Goal: Task Accomplishment & Management: Manage account settings

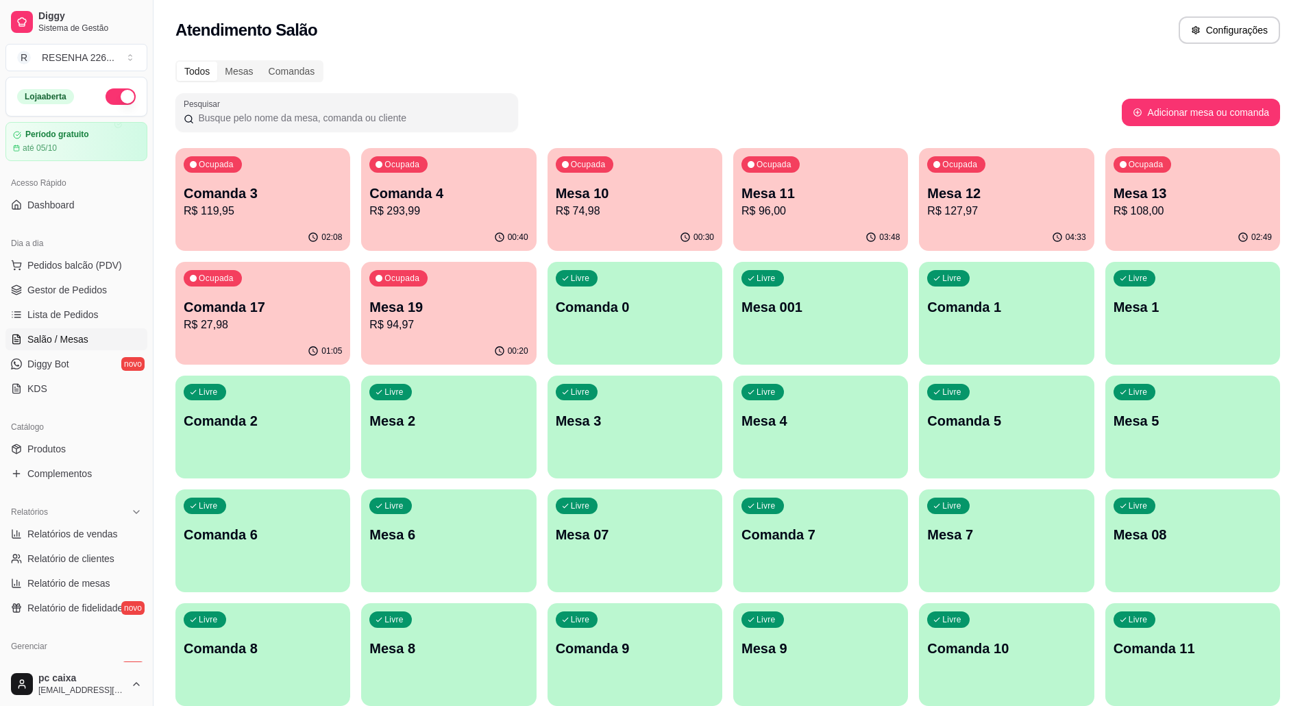
click at [995, 182] on div "Ocupada Mesa 12 R$ 127,97" at bounding box center [1006, 186] width 175 height 76
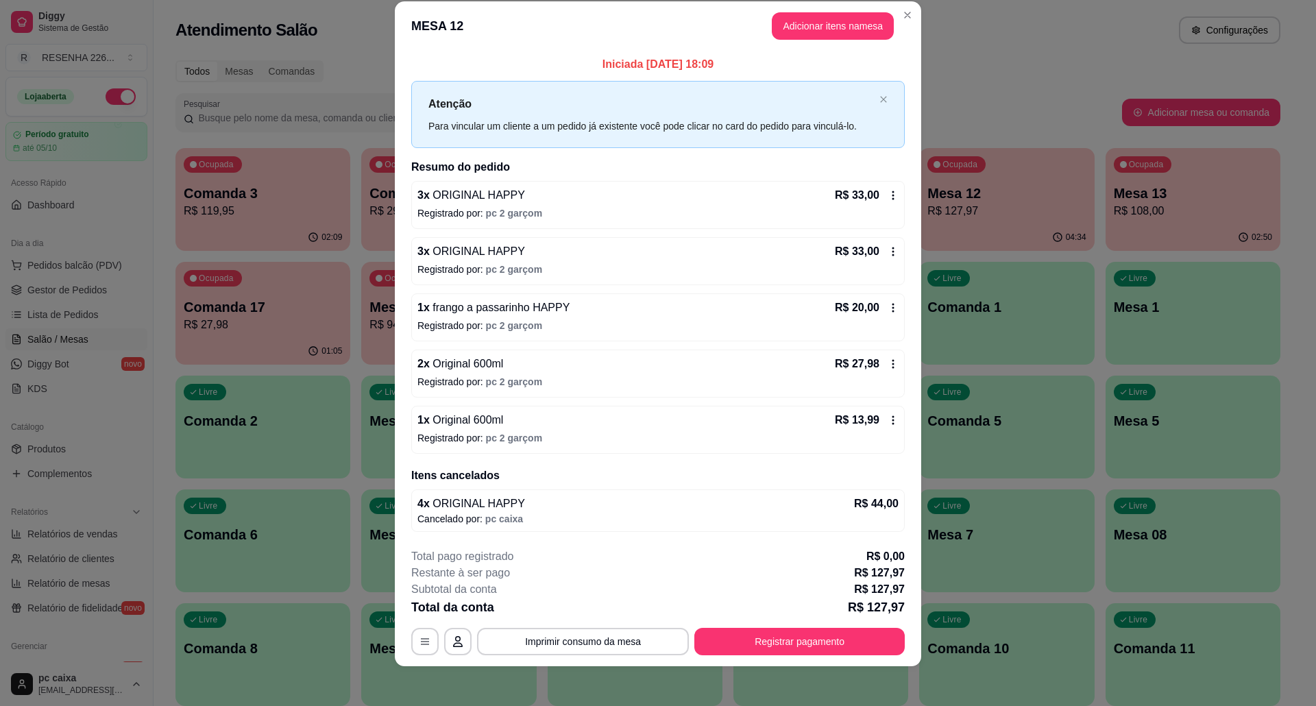
scroll to position [25, 0]
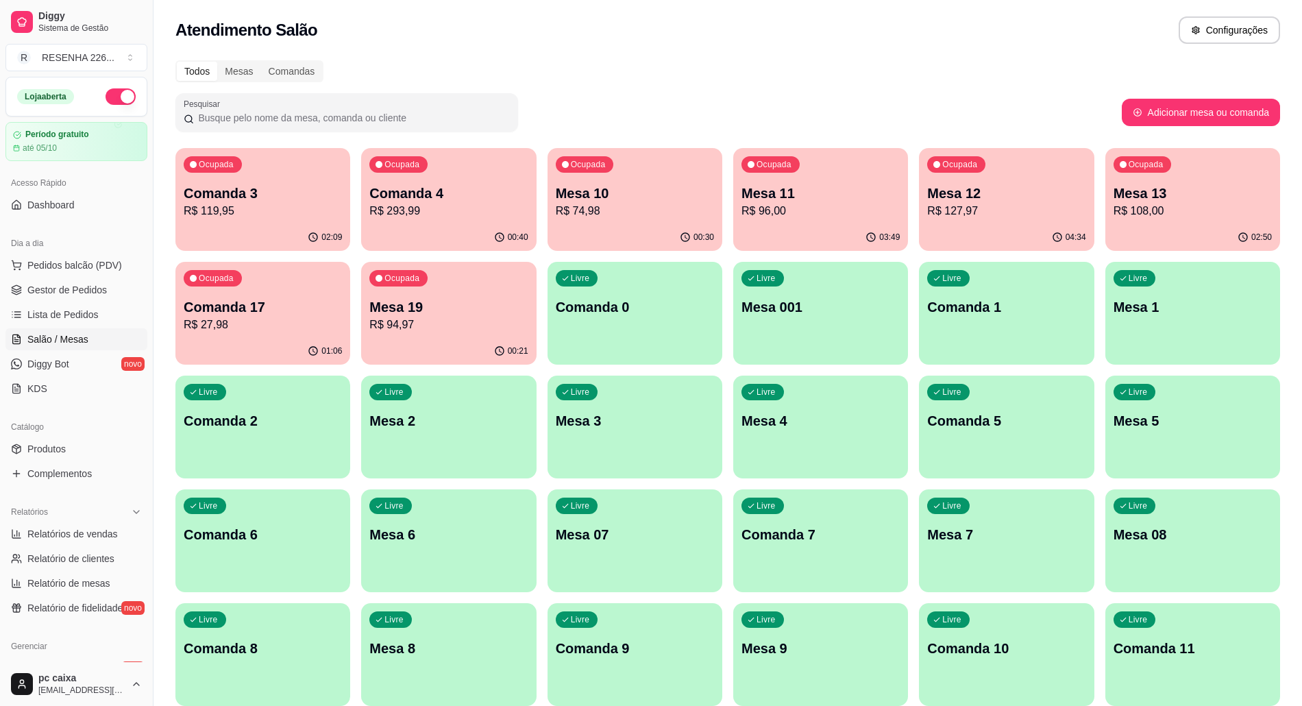
click at [963, 184] on p "Mesa 12" at bounding box center [1006, 193] width 158 height 19
click at [260, 188] on p "Comanda 3" at bounding box center [263, 193] width 158 height 19
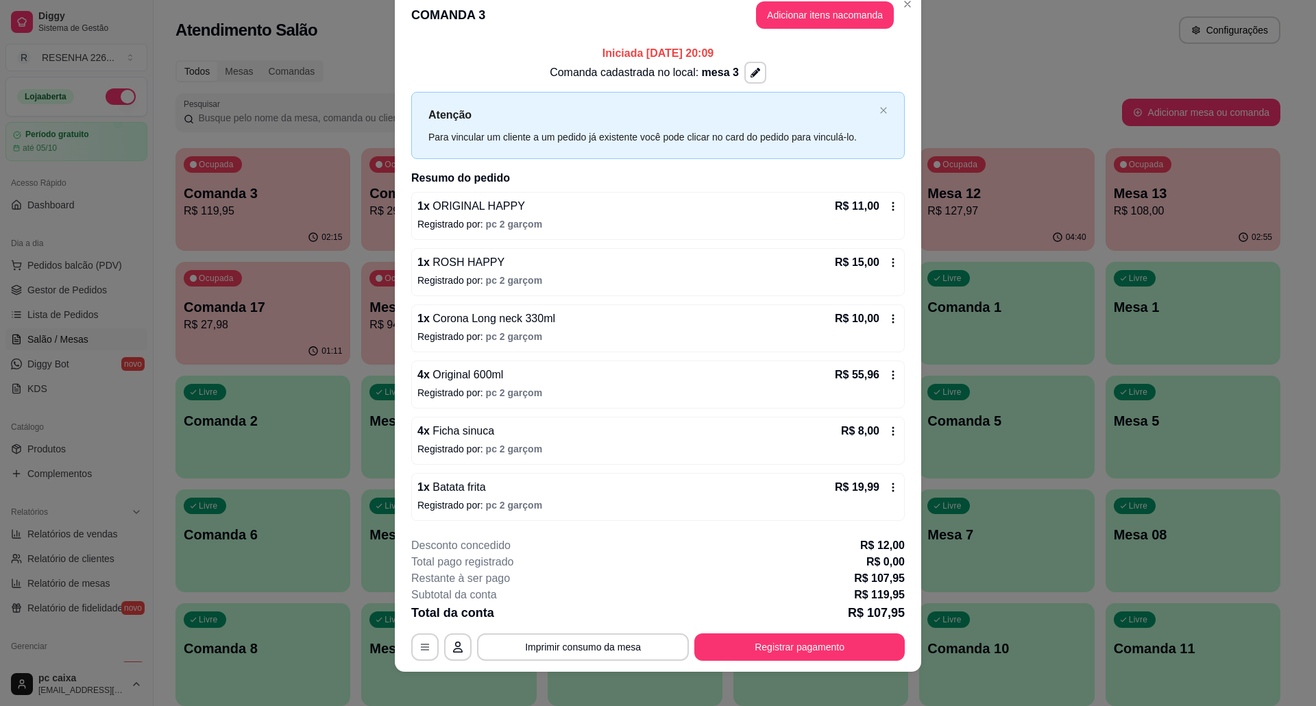
scroll to position [33, 0]
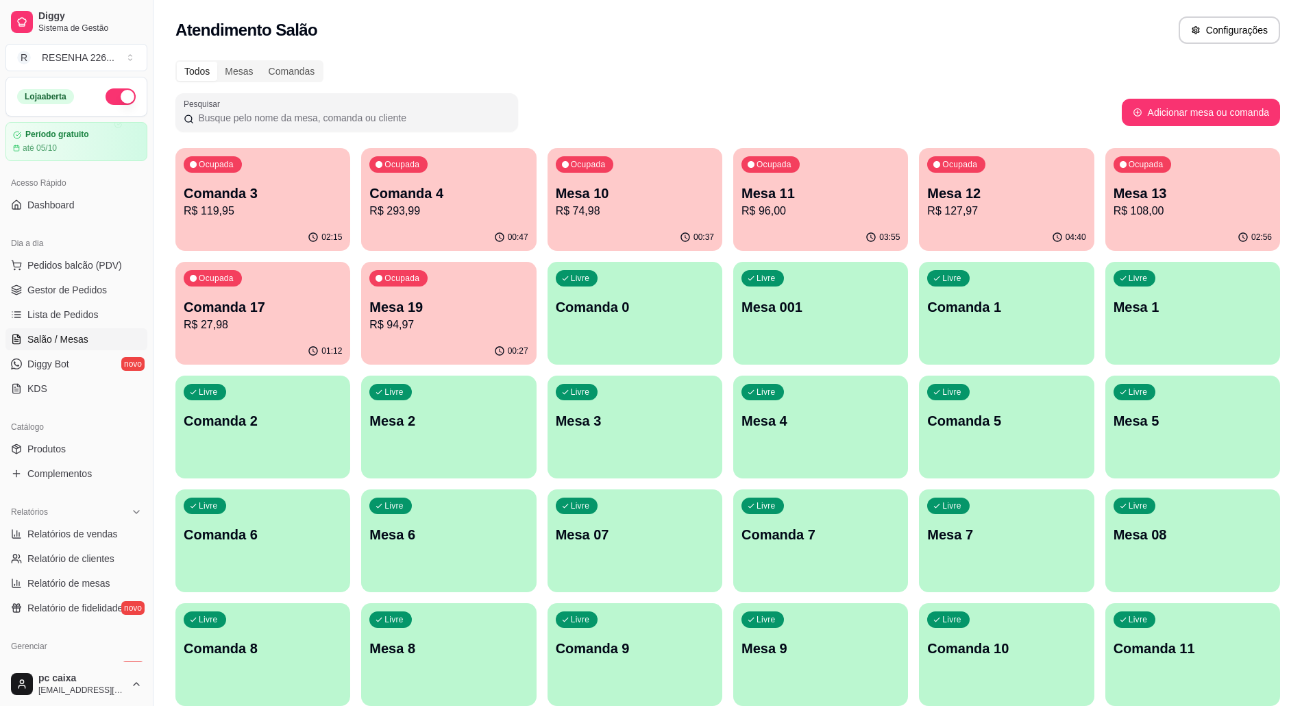
click at [297, 223] on div "Ocupada Comanda 3 R$ 119,95" at bounding box center [262, 186] width 175 height 76
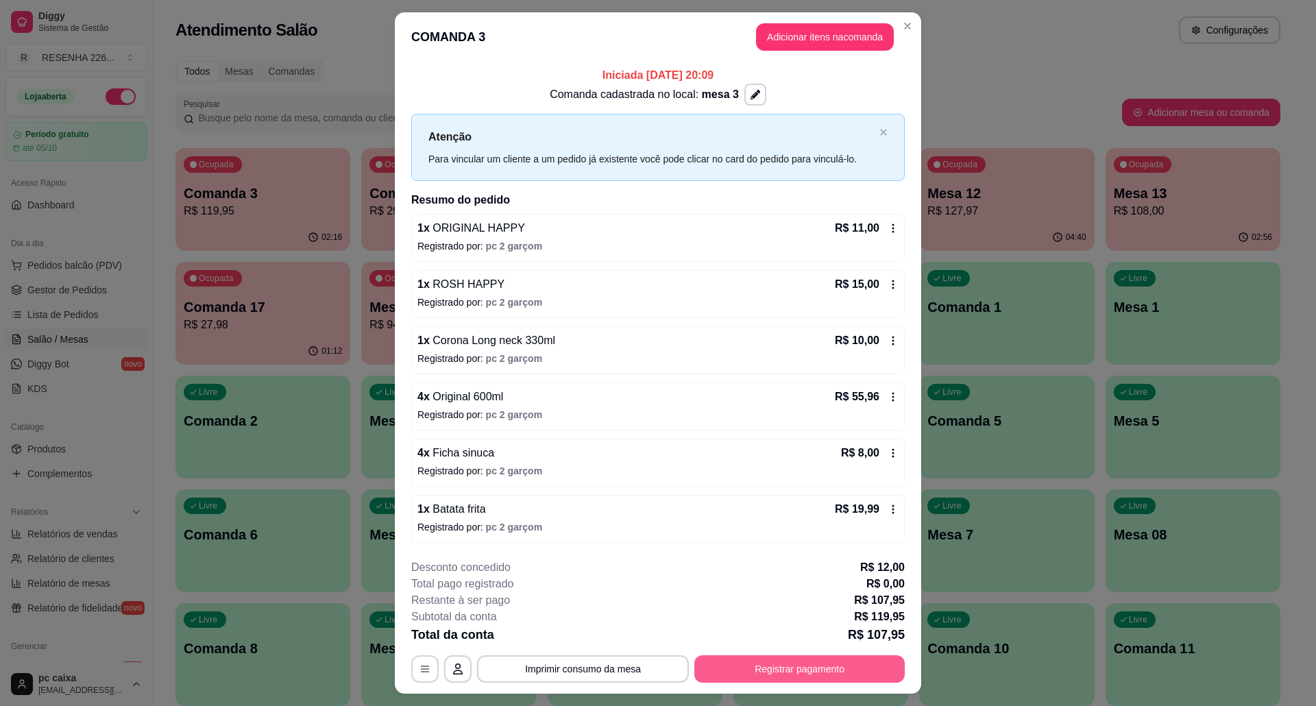
click at [722, 675] on button "Registrar pagamento" at bounding box center [799, 668] width 210 height 27
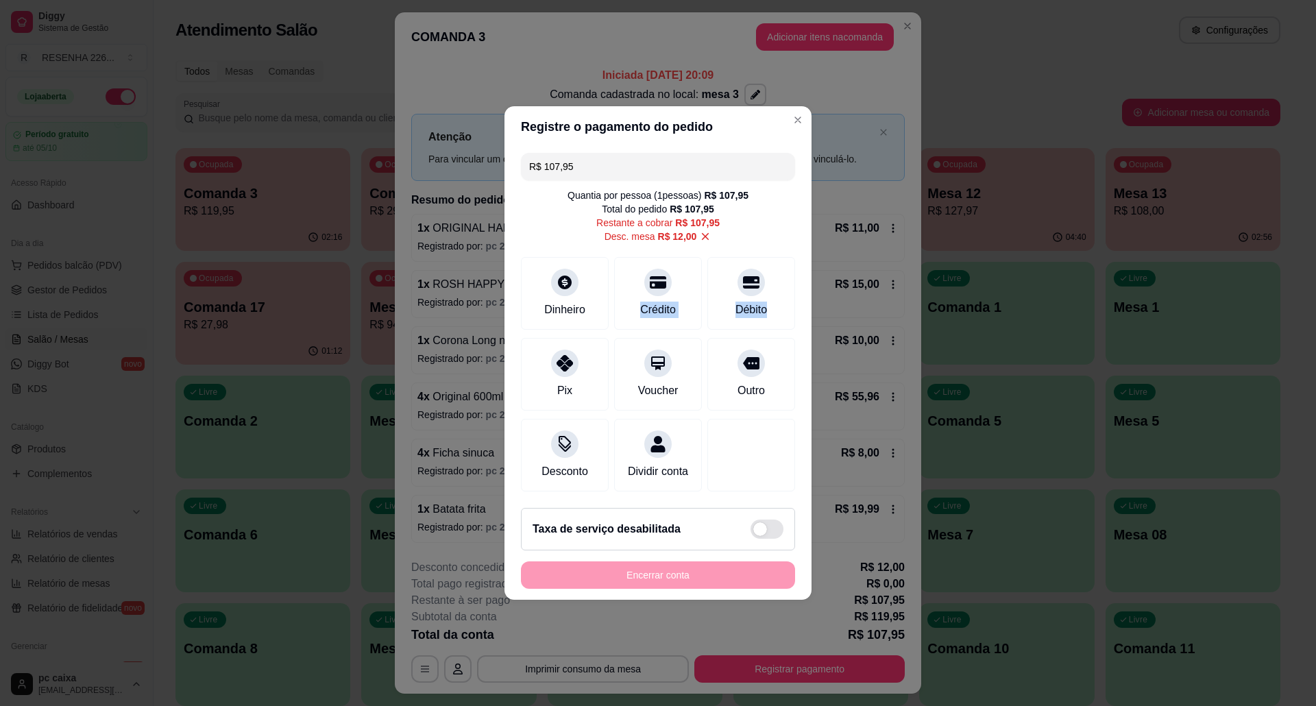
drag, startPoint x: 961, startPoint y: 282, endPoint x: 1012, endPoint y: 291, distance: 52.2
click at [1010, 291] on div "Registre o pagamento do pedido R$ 107,95 Quantia por pessoa ( 1 pessoas) R$ 107…" at bounding box center [658, 353] width 1316 height 706
click at [719, 217] on div "Quantia por pessoa ( 1 pessoas) R$ 107,95 Total do pedido R$ 107,95 Restante a …" at bounding box center [658, 215] width 274 height 55
click at [796, 108] on header "Registre o pagamento do pedido" at bounding box center [657, 126] width 307 height 41
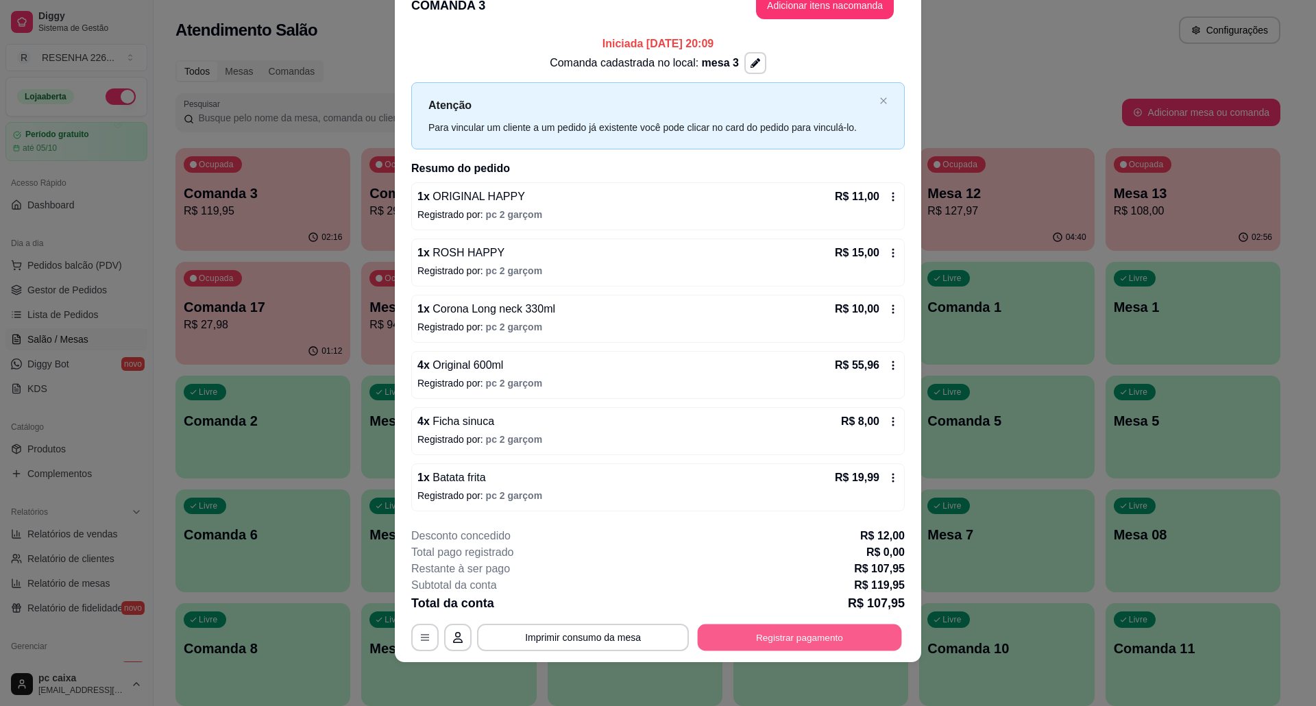
click at [776, 641] on button "Registrar pagamento" at bounding box center [800, 637] width 204 height 27
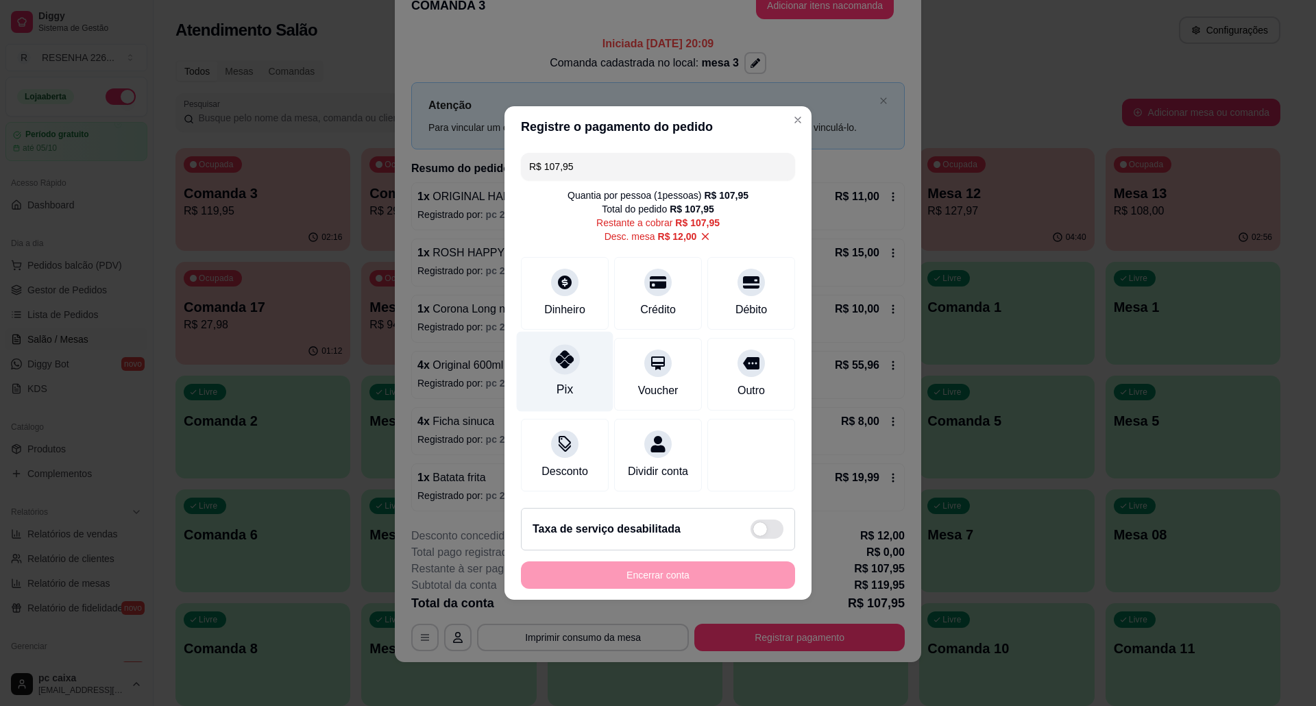
click at [563, 350] on icon at bounding box center [565, 359] width 18 height 18
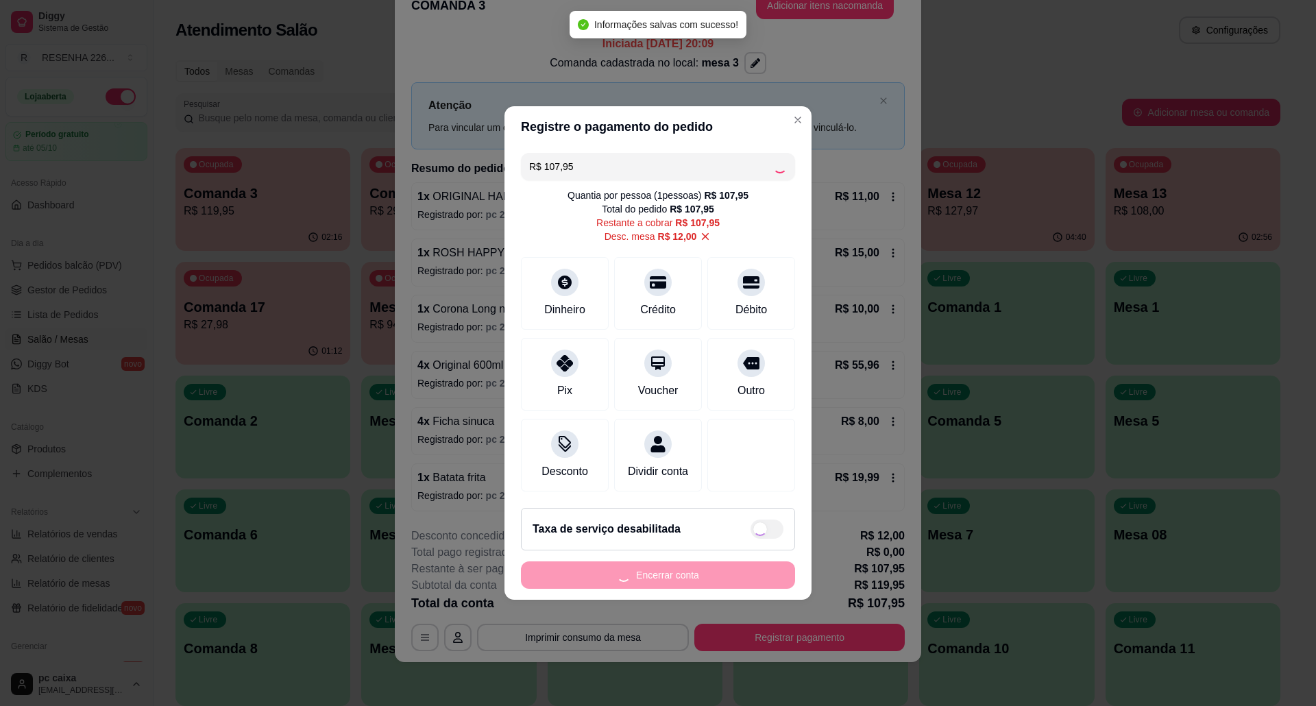
type input "R$ 0,00"
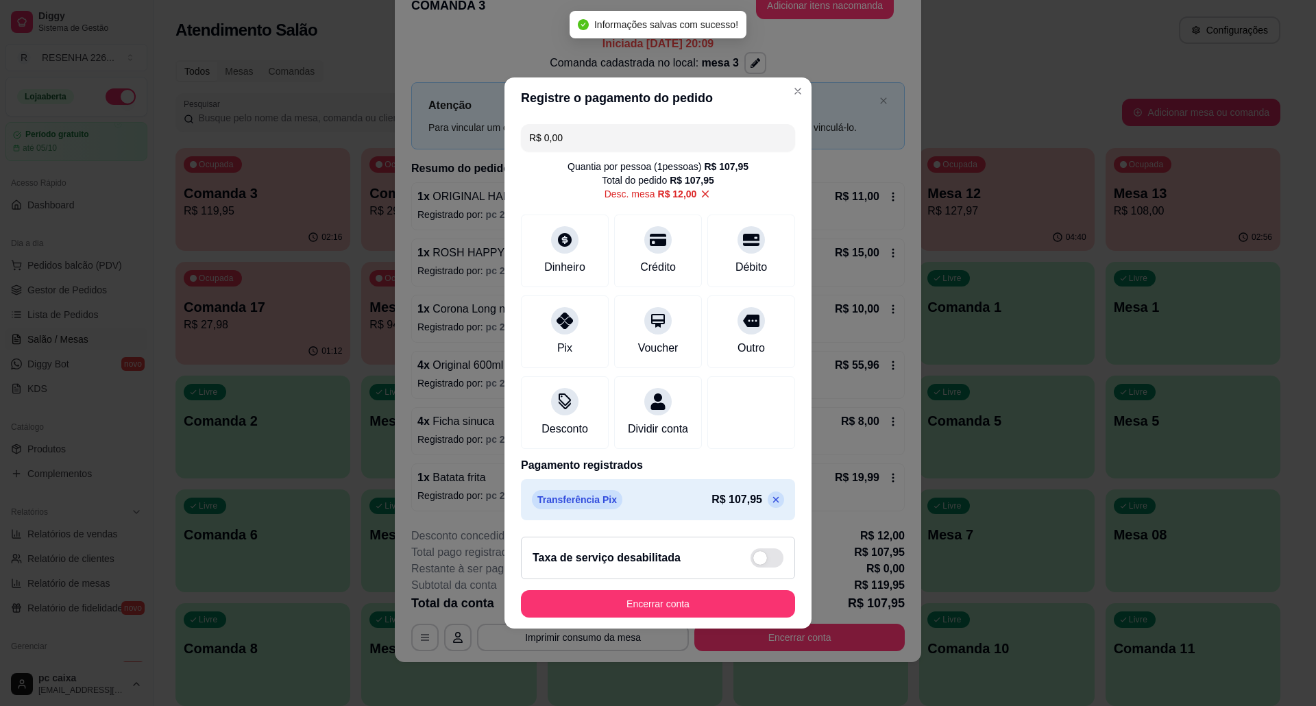
click at [700, 617] on button "Encerrar conta" at bounding box center [658, 603] width 274 height 27
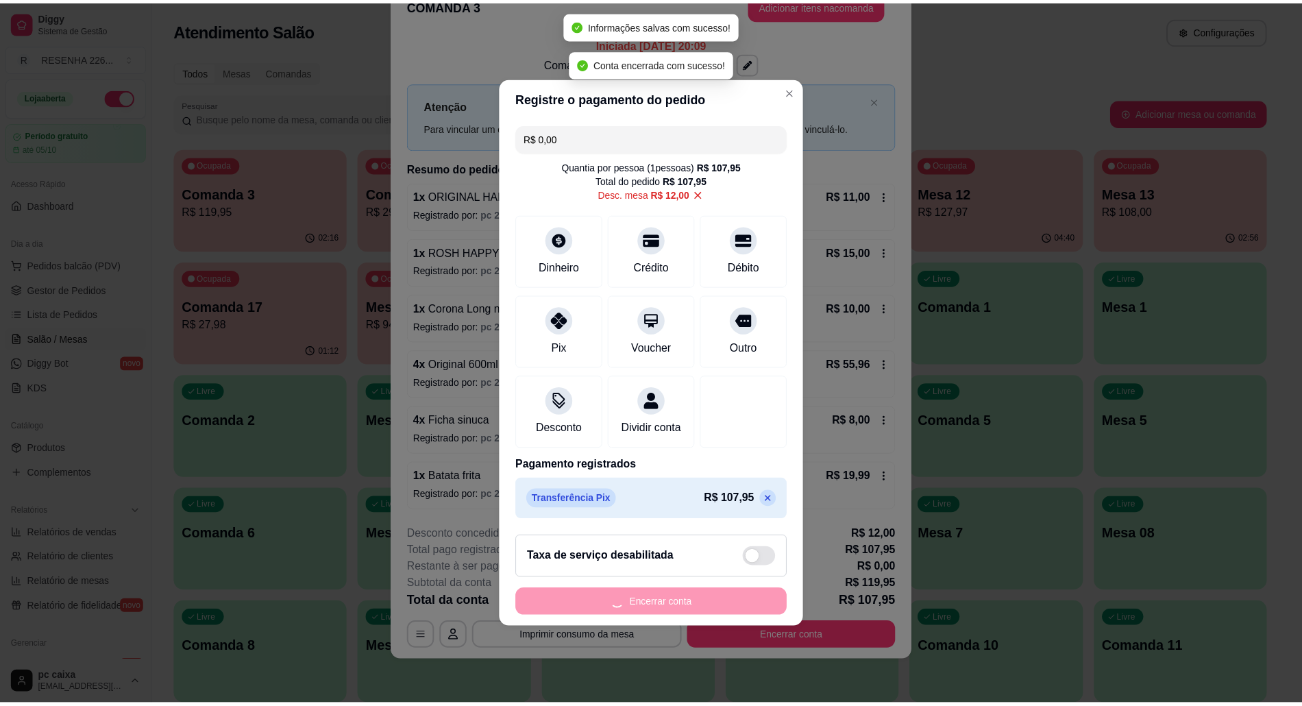
scroll to position [0, 0]
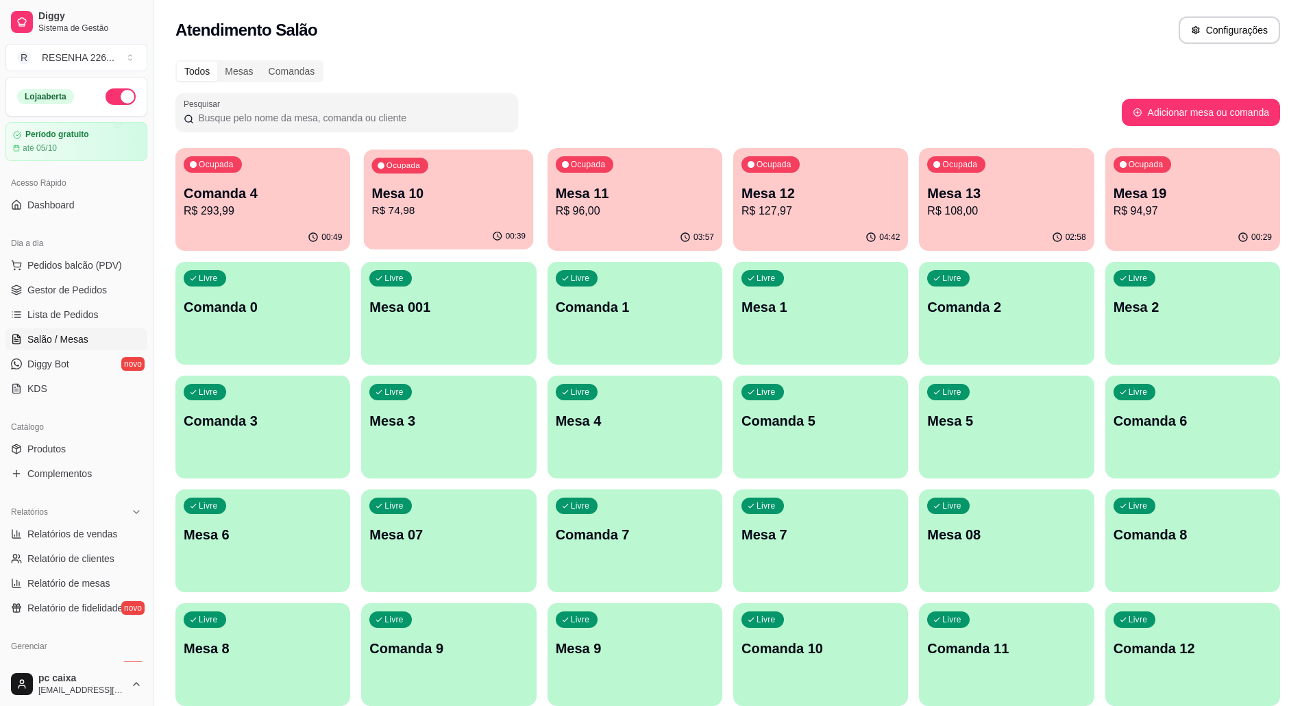
click at [507, 207] on p "R$ 74,98" at bounding box center [448, 211] width 153 height 16
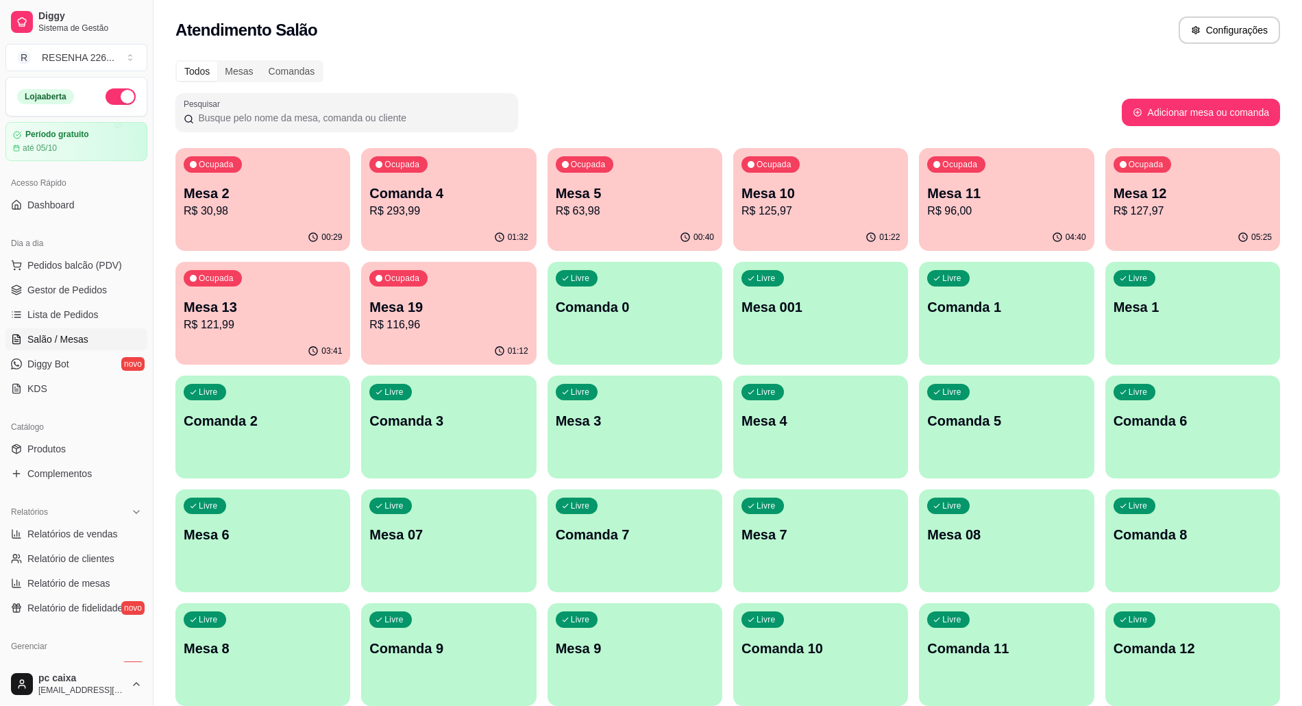
click at [621, 217] on p "R$ 63,98" at bounding box center [635, 211] width 158 height 16
click at [327, 201] on p "Mesa 2" at bounding box center [262, 193] width 153 height 19
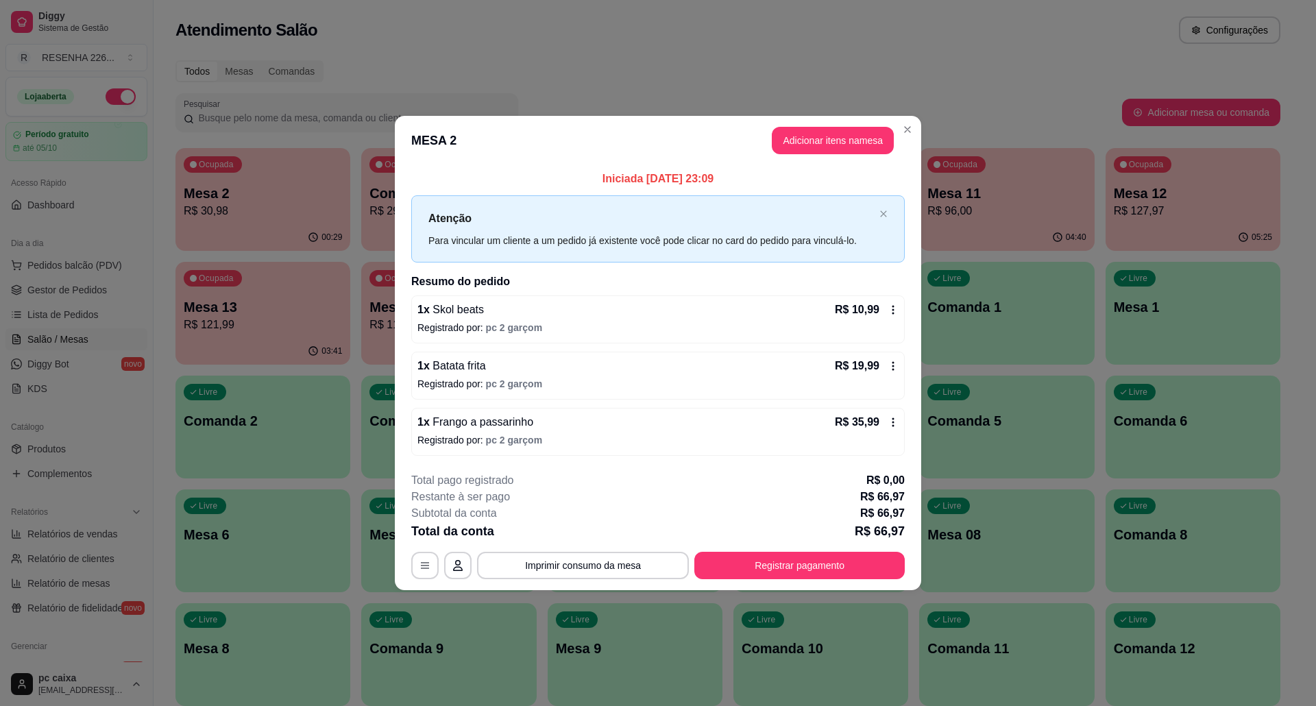
click at [894, 366] on icon at bounding box center [893, 365] width 2 height 9
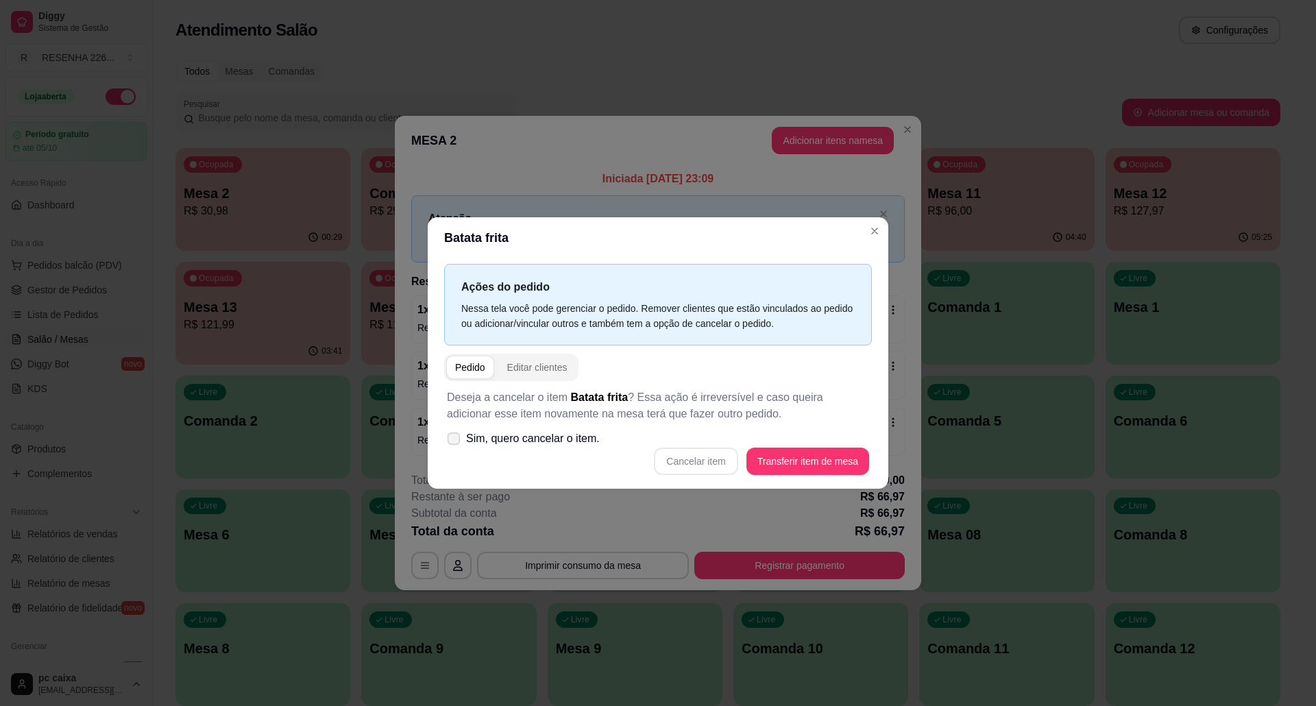
click at [558, 445] on span "Sim, quero cancelar o item." at bounding box center [533, 438] width 134 height 16
click at [455, 445] on input "Sim, quero cancelar o item." at bounding box center [450, 445] width 9 height 9
checkbox input "true"
click at [709, 460] on button "Cancelar item" at bounding box center [696, 460] width 84 height 27
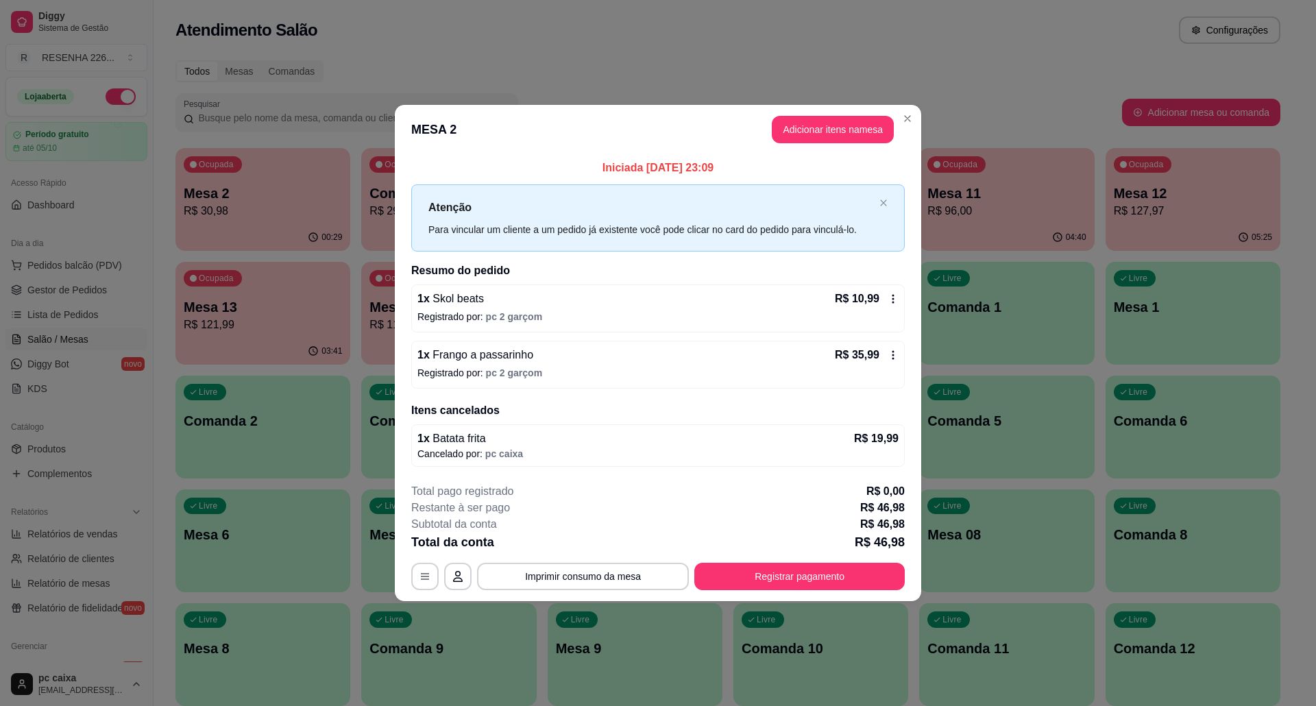
click at [1007, 112] on div "Pesquisar" at bounding box center [648, 112] width 946 height 38
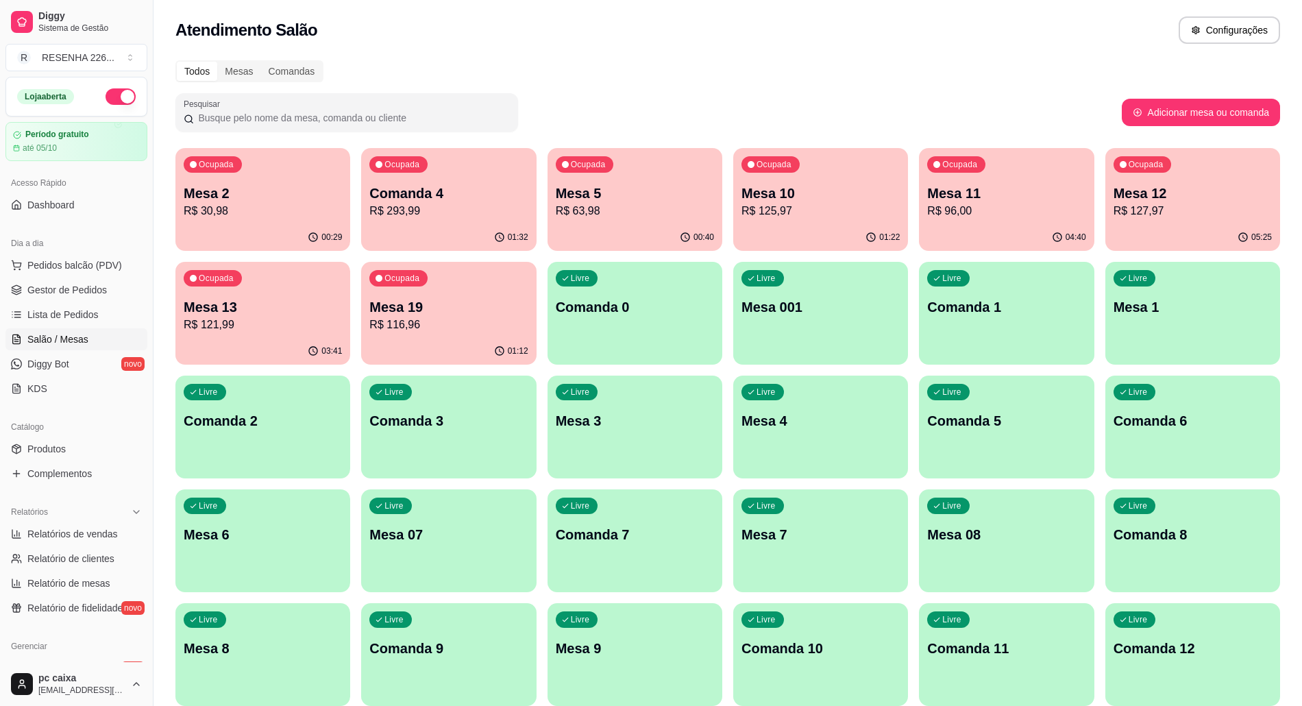
click at [477, 203] on p "R$ 293,99" at bounding box center [448, 211] width 158 height 16
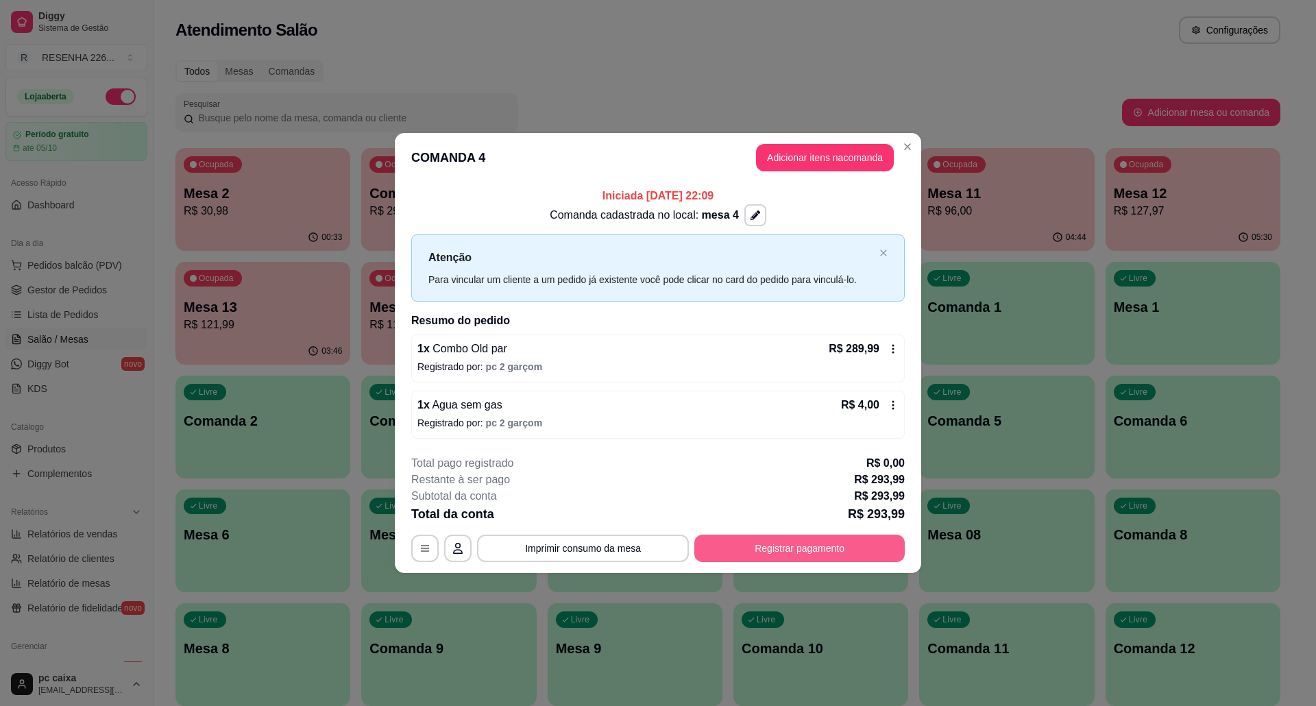
click at [789, 544] on button "Registrar pagamento" at bounding box center [799, 548] width 210 height 27
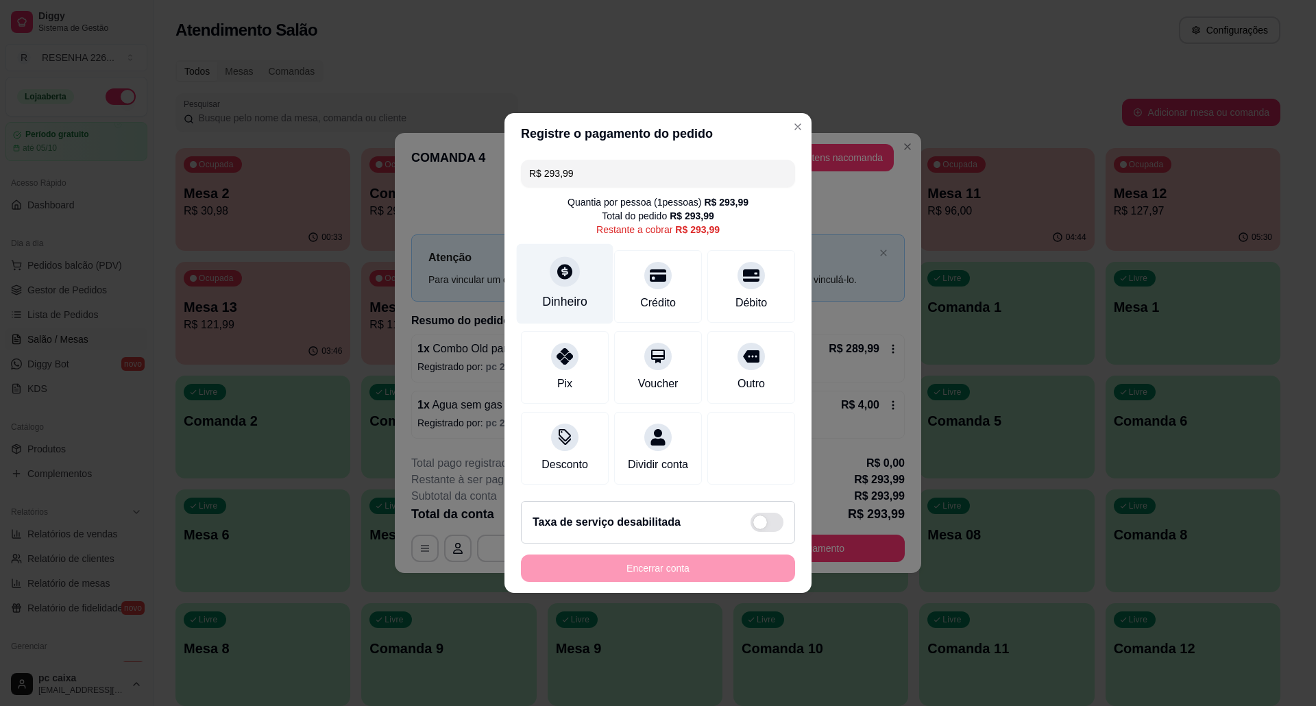
click at [556, 270] on icon at bounding box center [565, 271] width 18 height 18
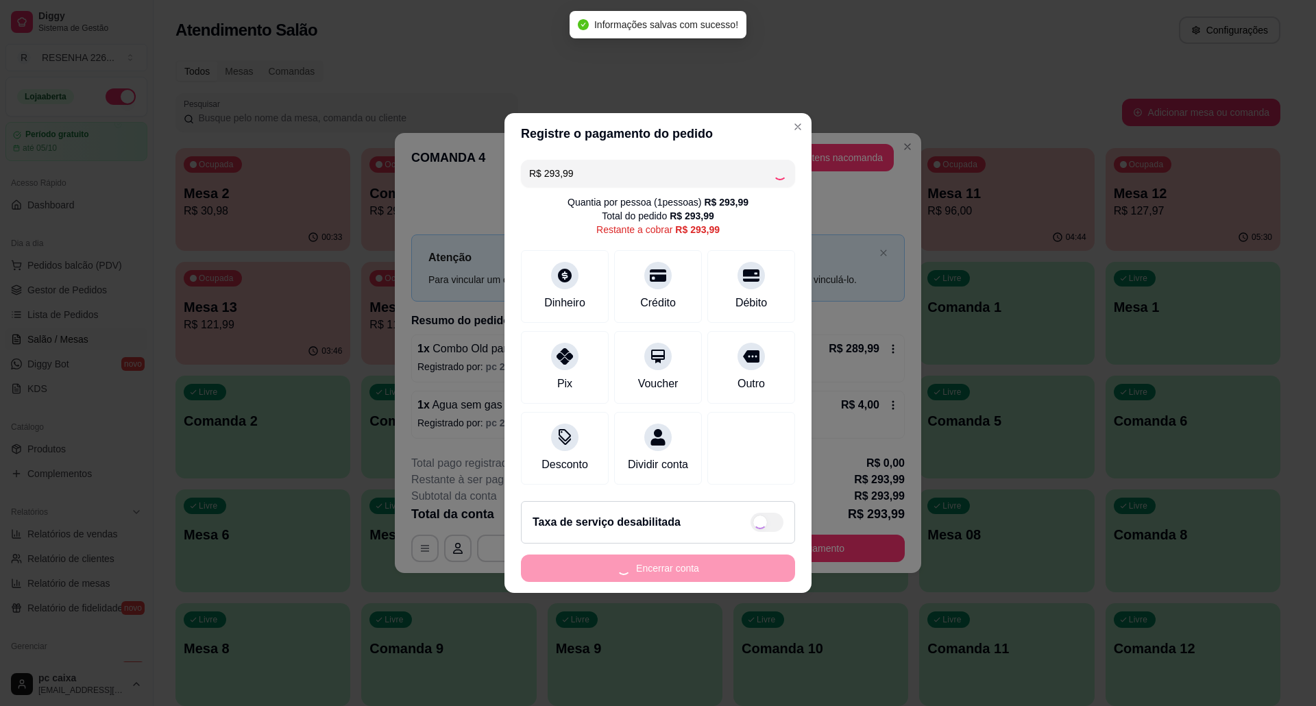
type input "R$ 0,00"
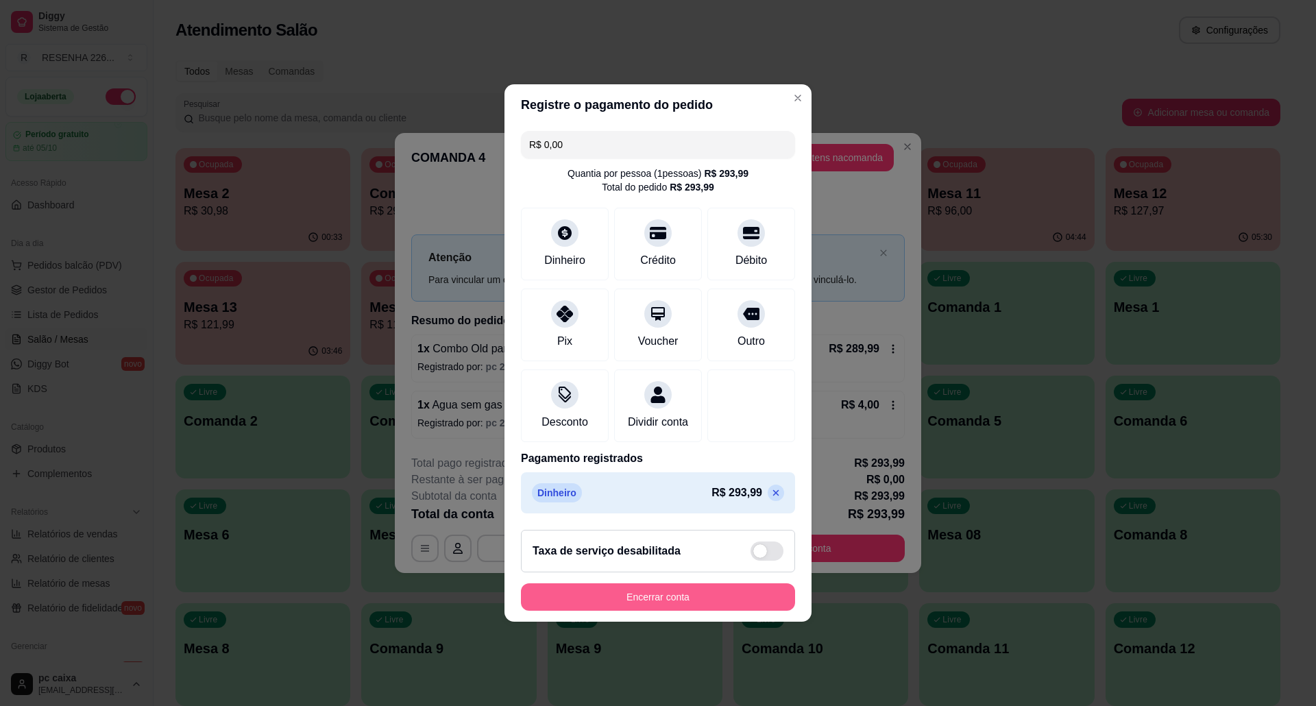
click at [692, 611] on button "Encerrar conta" at bounding box center [658, 596] width 274 height 27
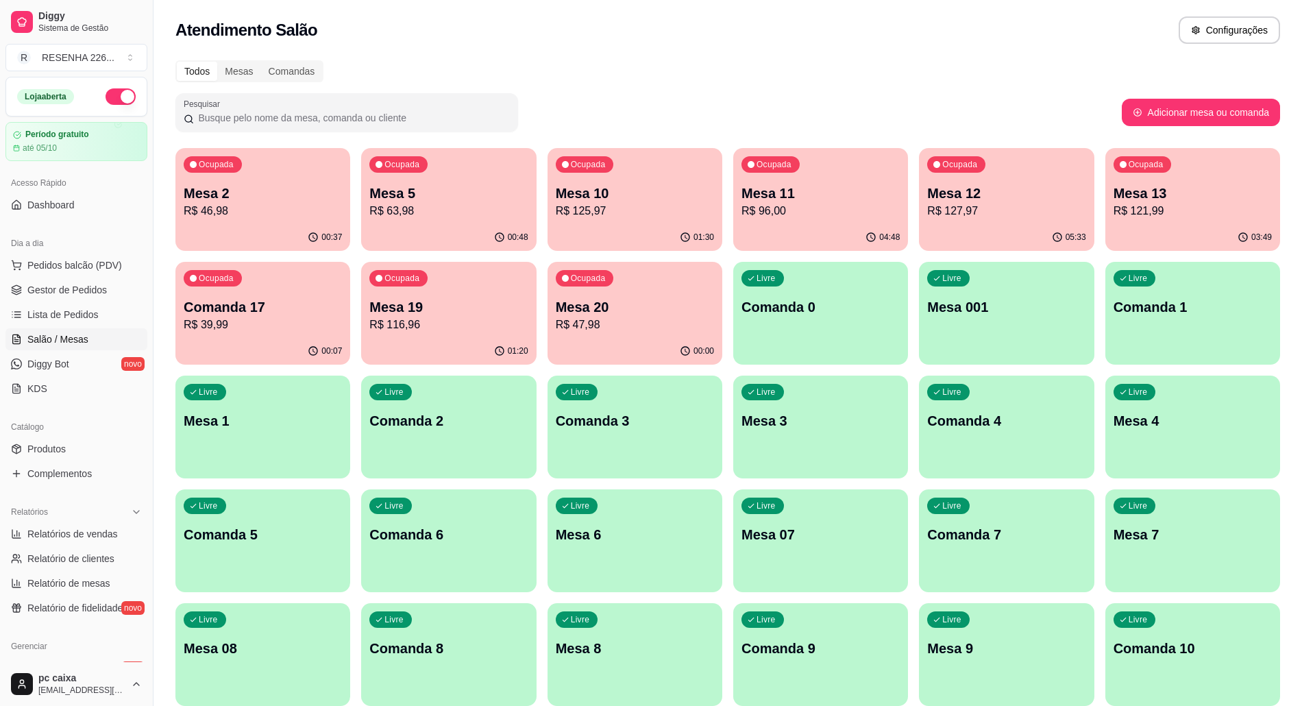
click at [650, 188] on p "Mesa 10" at bounding box center [635, 193] width 158 height 19
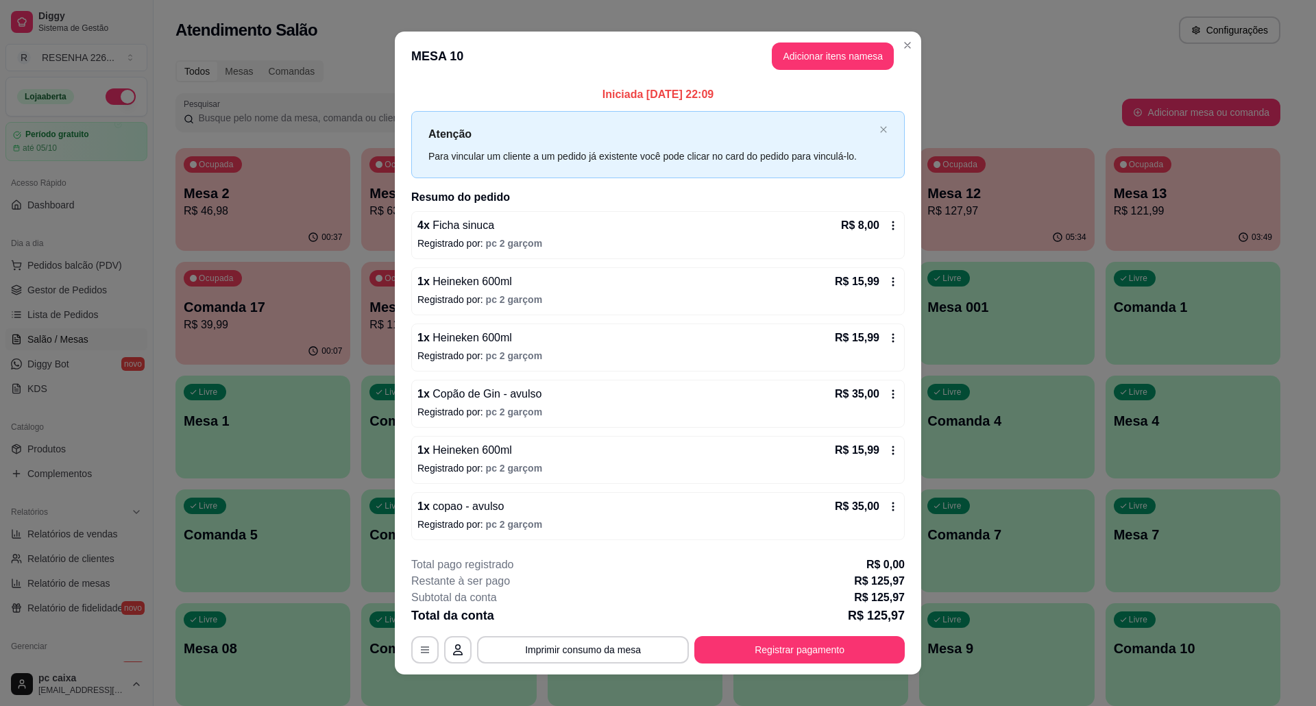
scroll to position [14, 0]
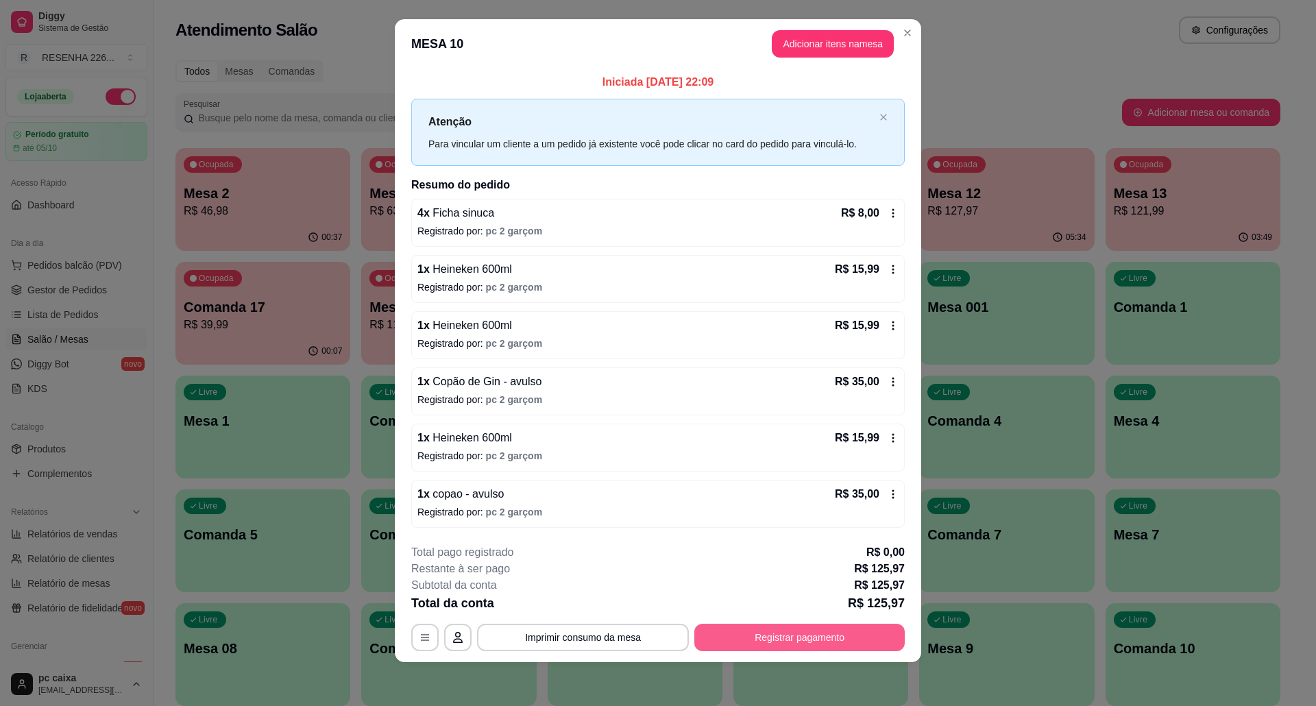
click at [811, 639] on button "Registrar pagamento" at bounding box center [799, 637] width 210 height 27
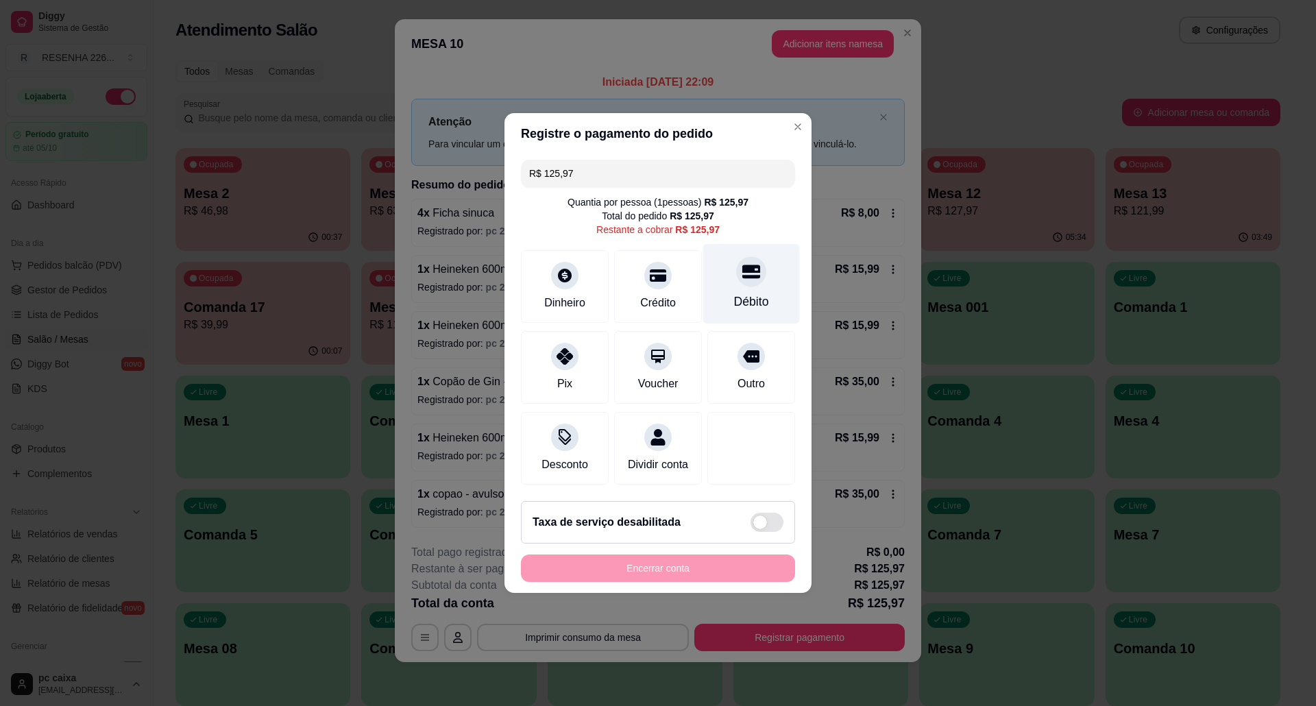
click at [738, 274] on div at bounding box center [751, 271] width 30 height 30
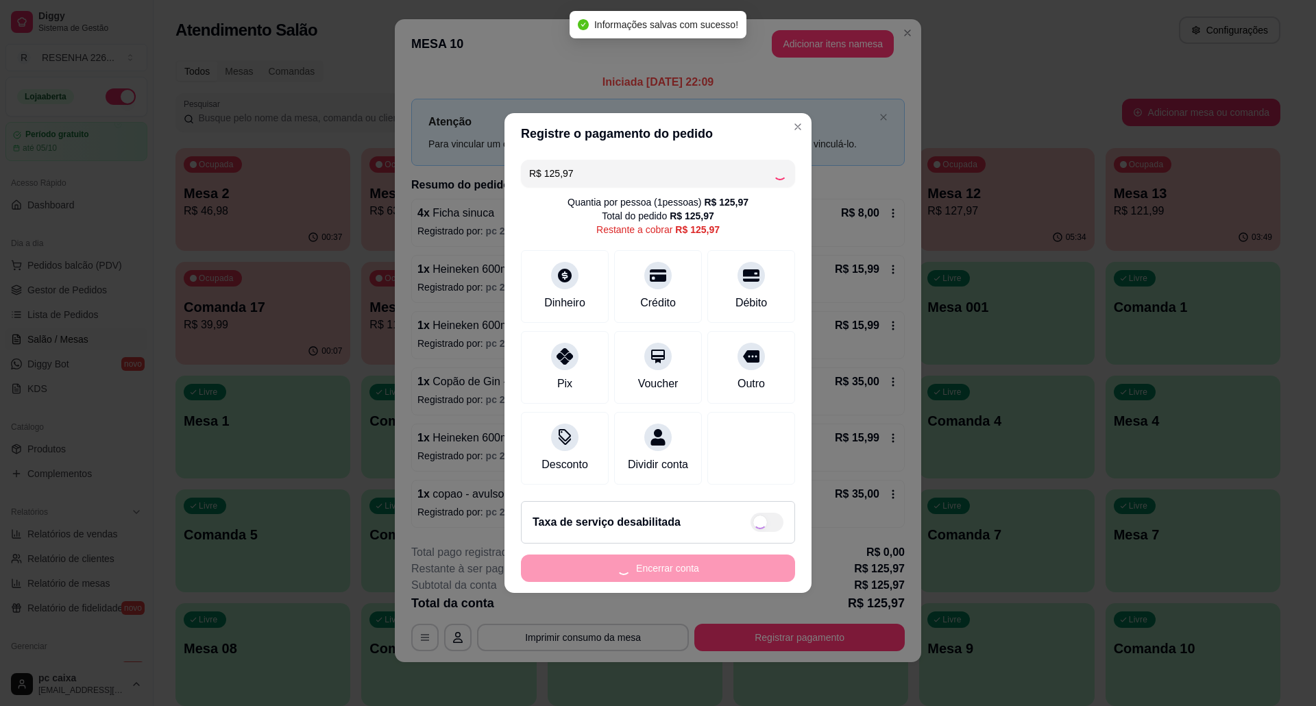
type input "R$ 0,00"
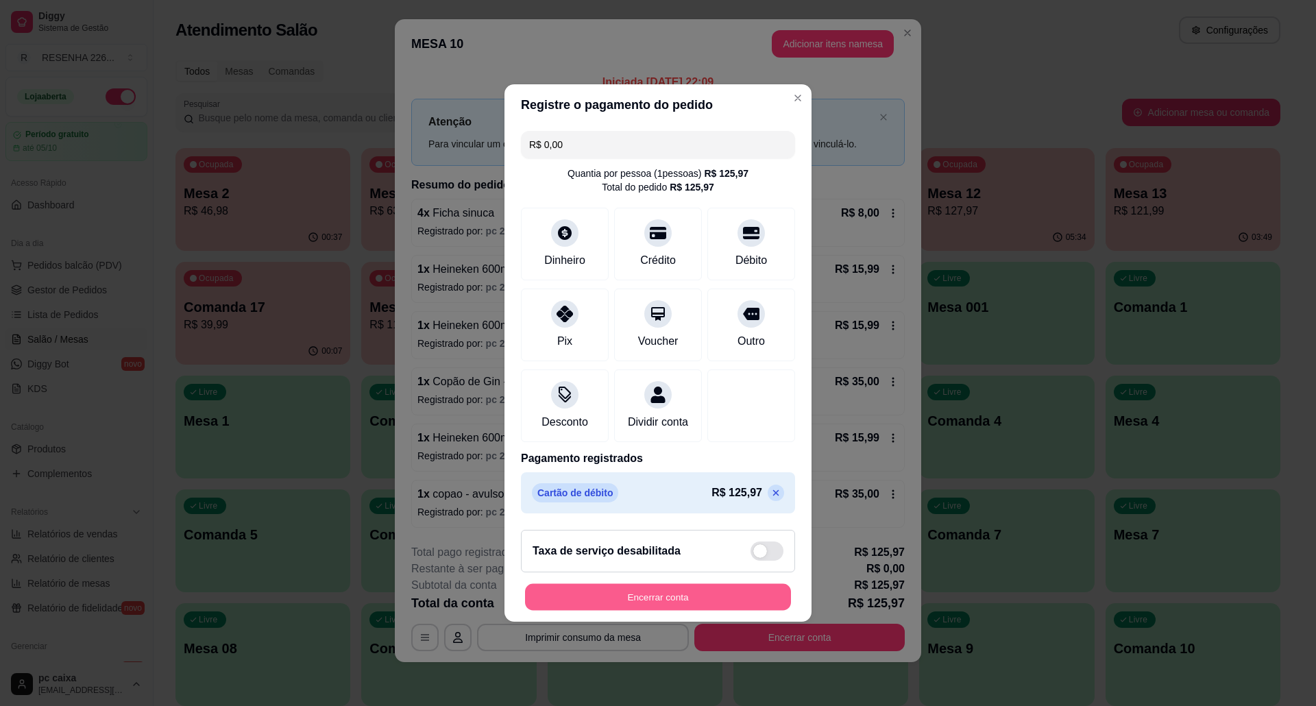
click at [722, 598] on button "Encerrar conta" at bounding box center [658, 597] width 266 height 27
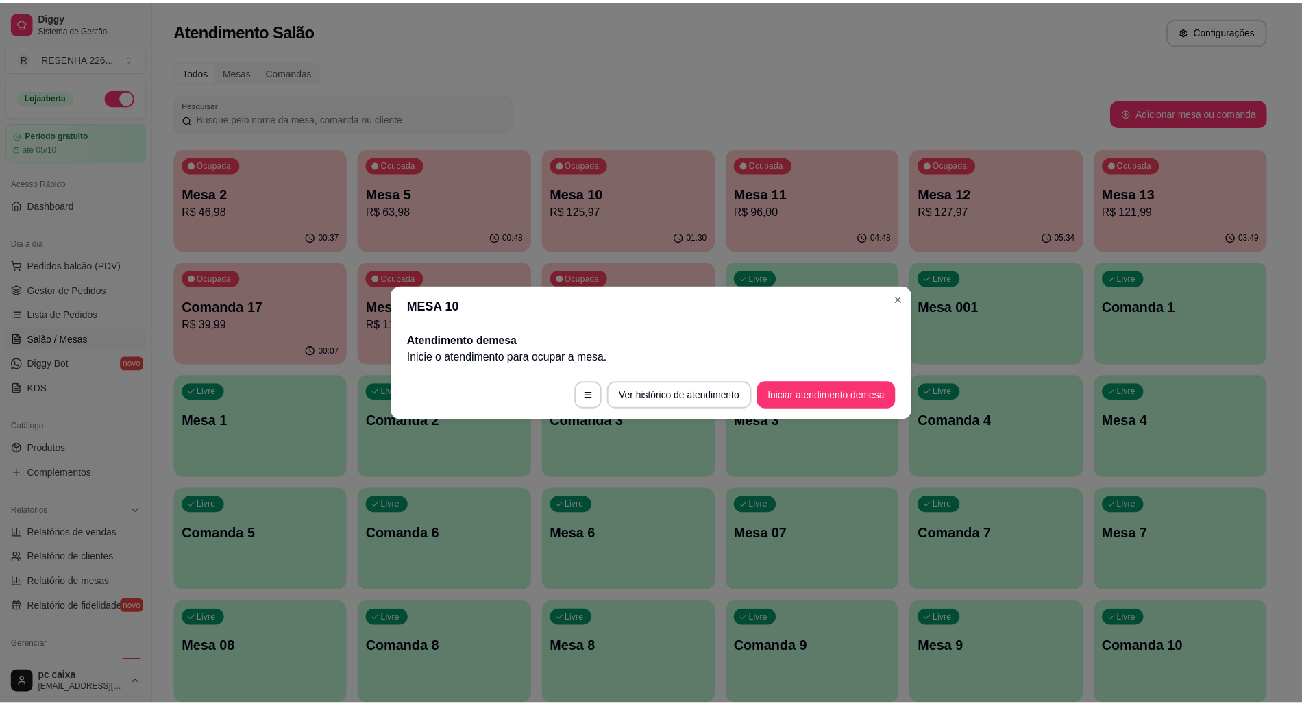
scroll to position [0, 0]
